Goal: Task Accomplishment & Management: Manage account settings

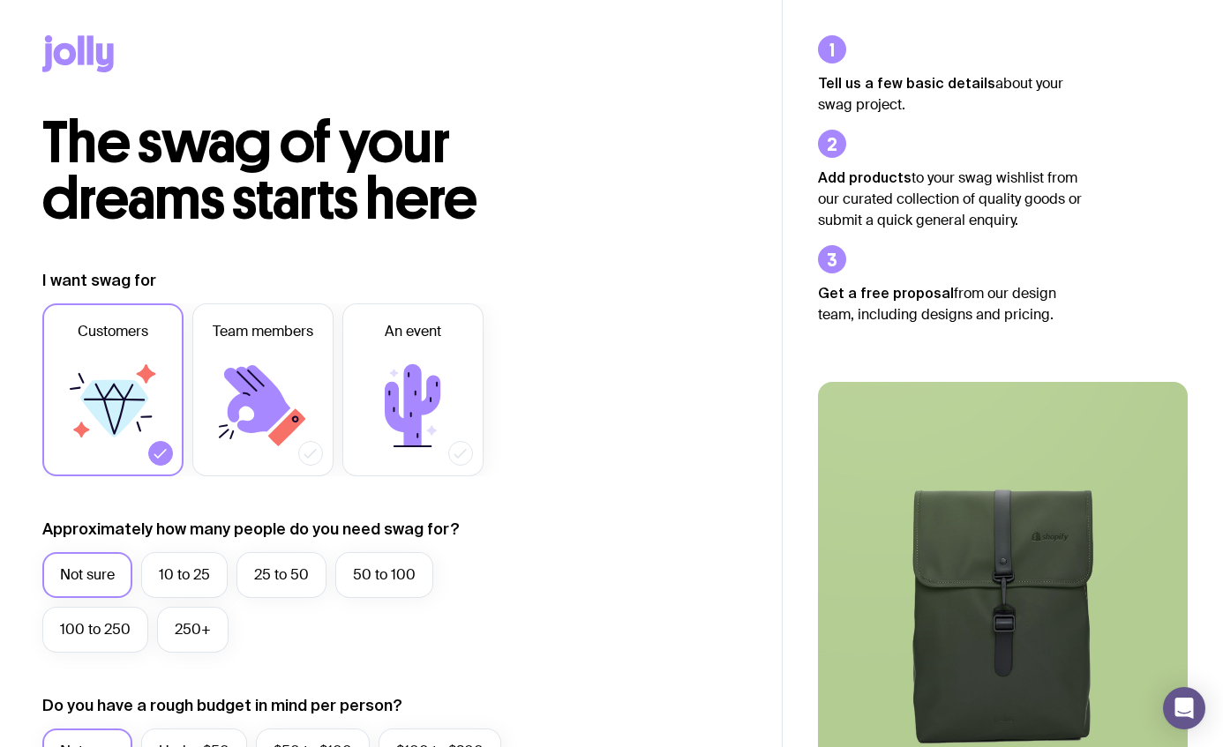
click at [56, 62] on icon at bounding box center [65, 54] width 23 height 22
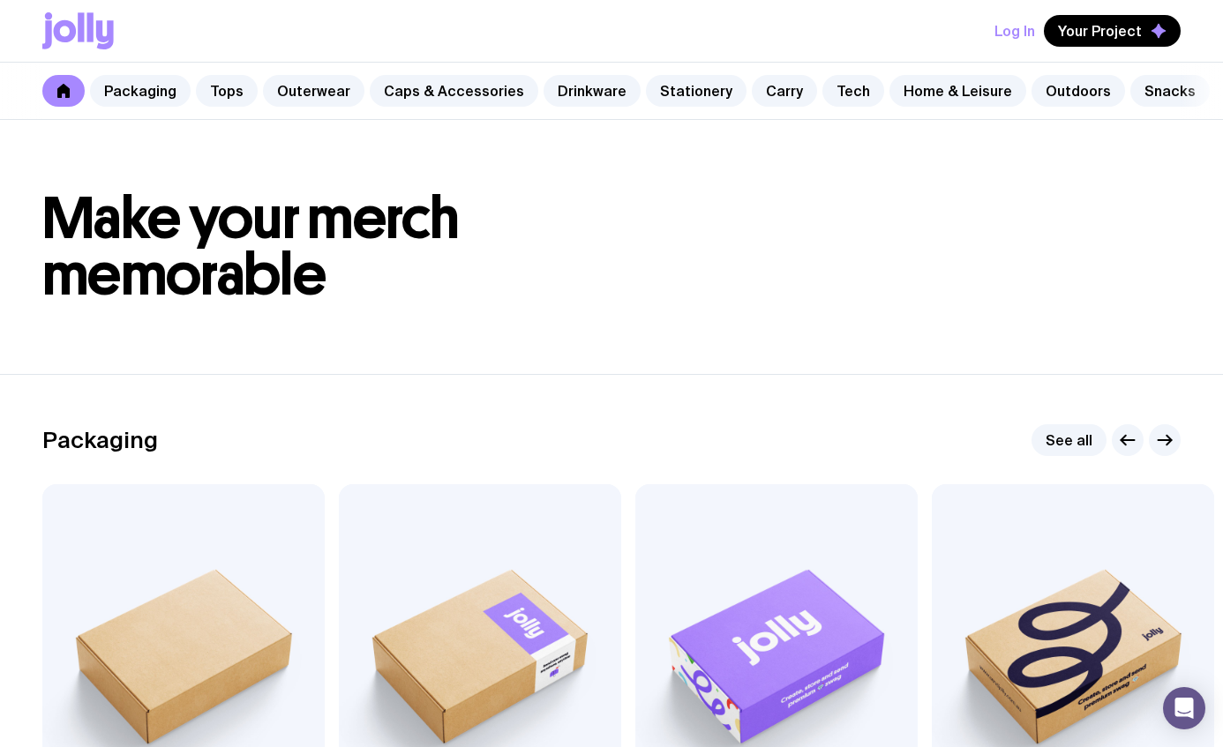
click at [1018, 35] on button "Log In" at bounding box center [1014, 31] width 41 height 32
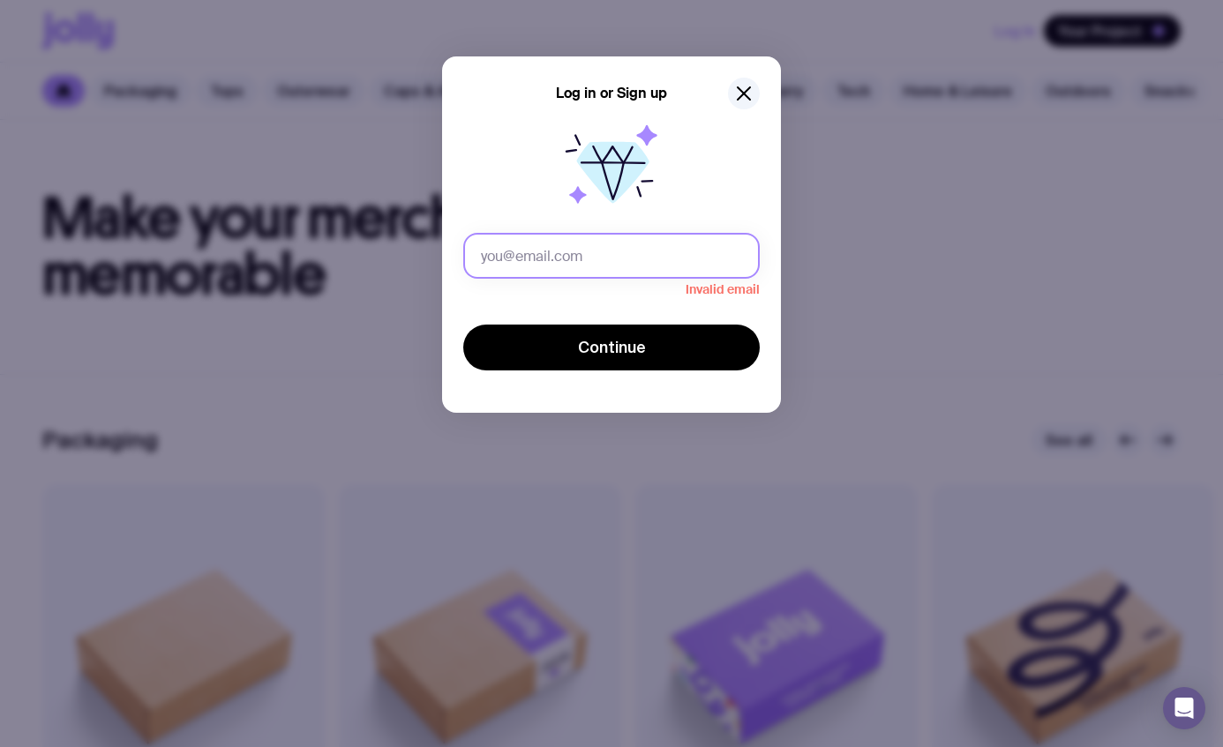
type input "[EMAIL_ADDRESS][DOMAIN_NAME]"
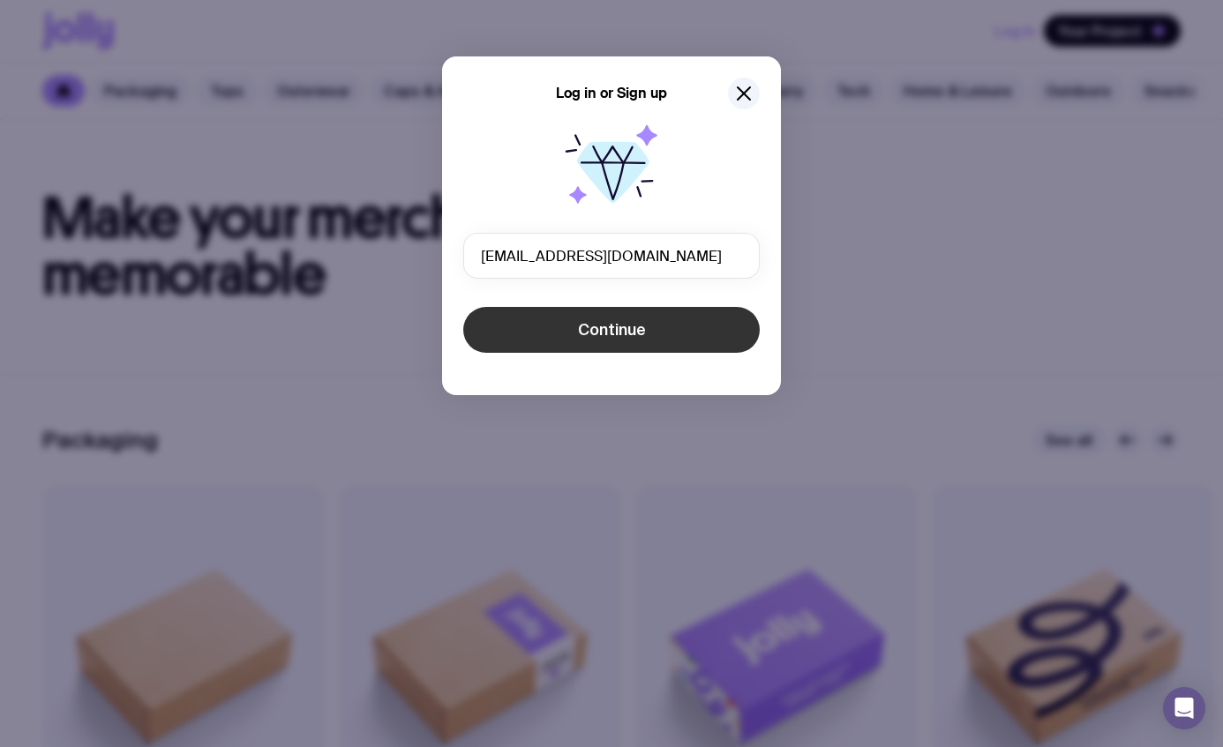
click at [644, 319] on span "Continue" at bounding box center [612, 329] width 68 height 21
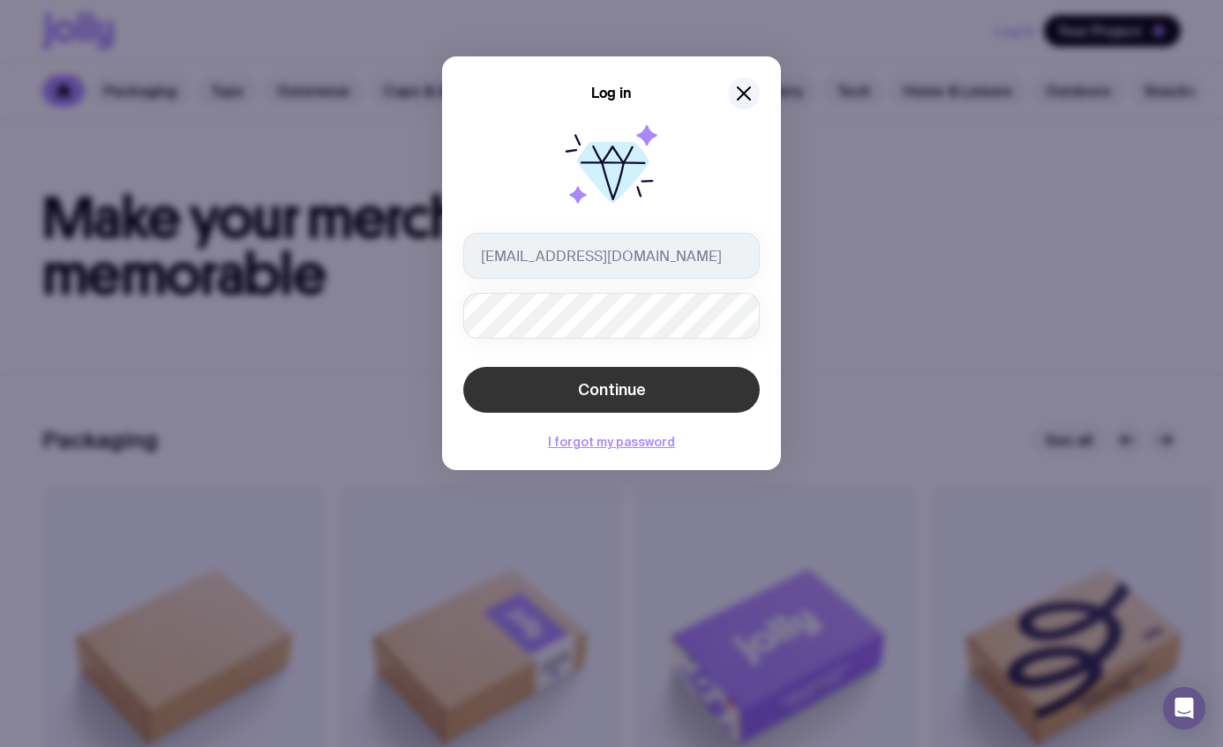
click at [605, 393] on span "Continue" at bounding box center [612, 389] width 68 height 21
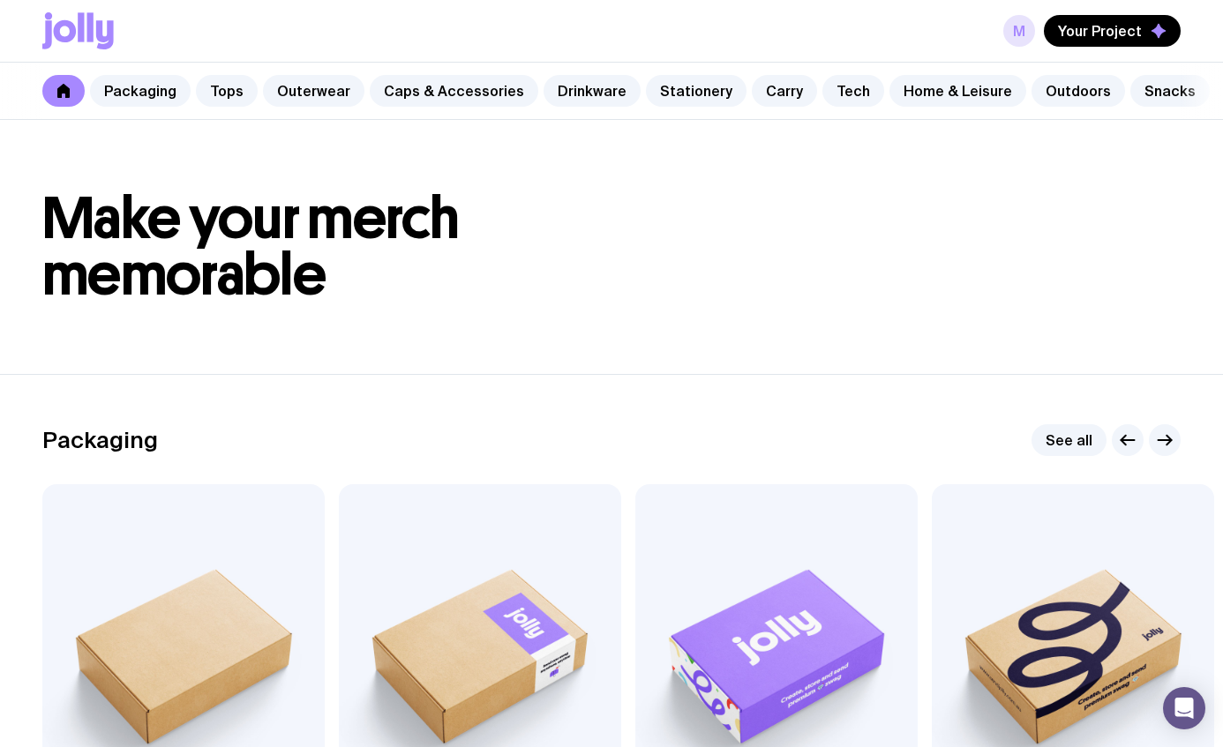
click at [1025, 37] on link "M" at bounding box center [1019, 31] width 32 height 32
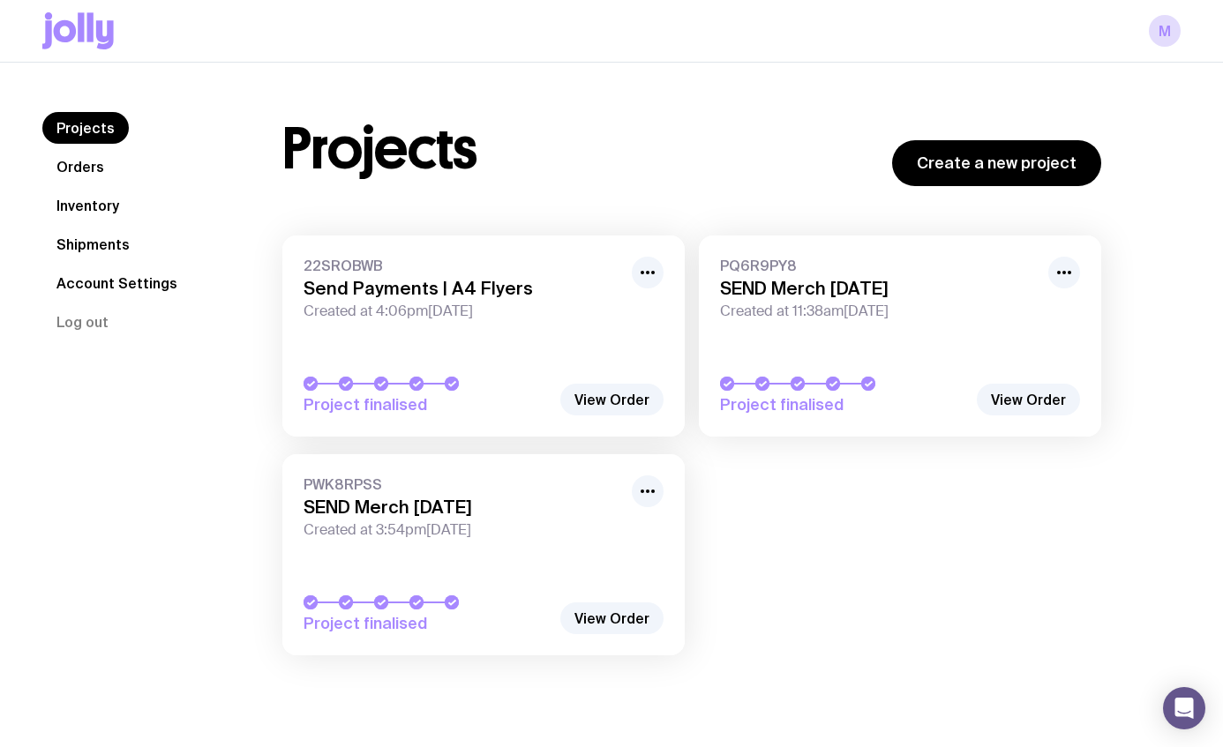
click at [109, 196] on link "Inventory" at bounding box center [87, 206] width 91 height 32
